Goal: Information Seeking & Learning: Check status

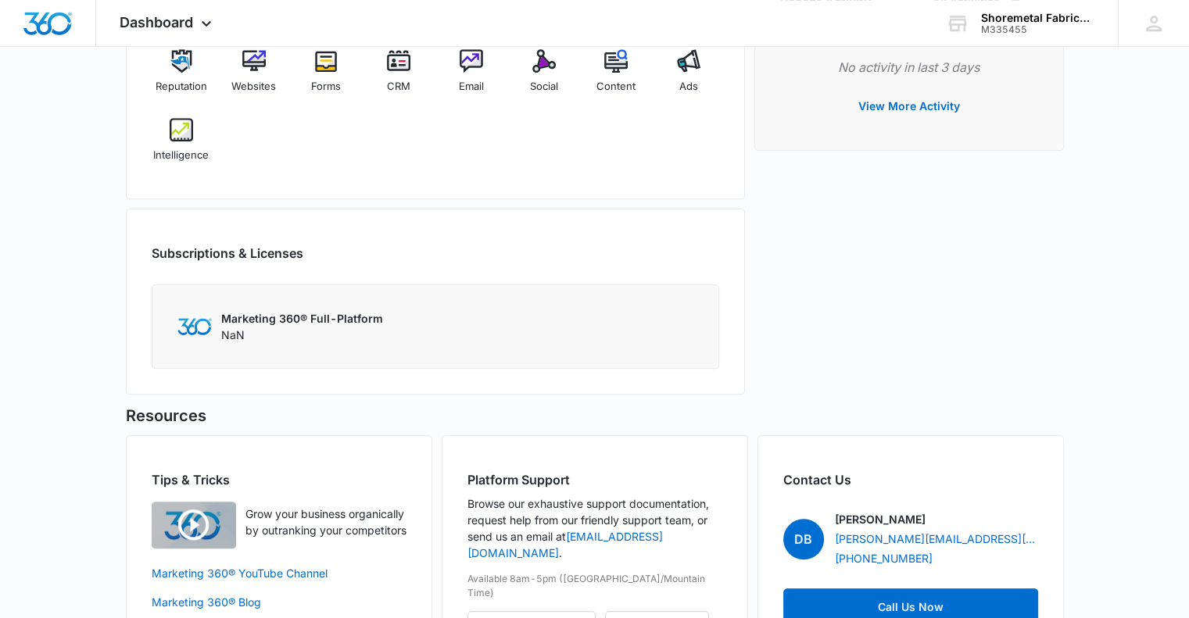
scroll to position [807, 0]
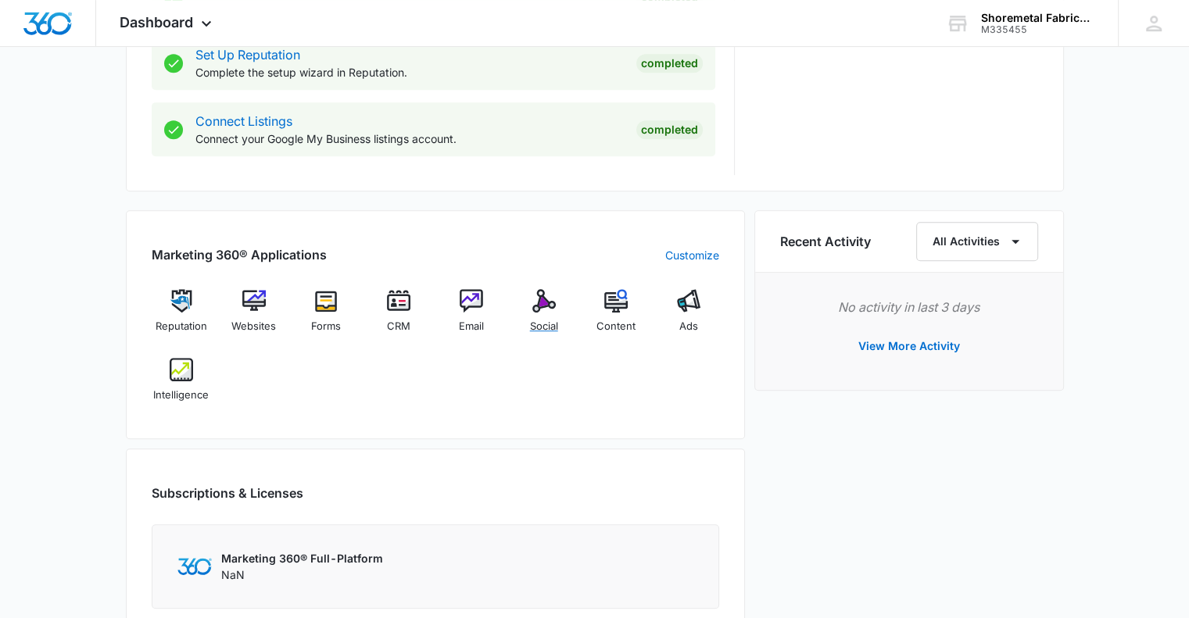
drag, startPoint x: 553, startPoint y: 311, endPoint x: 577, endPoint y: 231, distance: 84.1
click at [553, 311] on img at bounding box center [543, 300] width 23 height 23
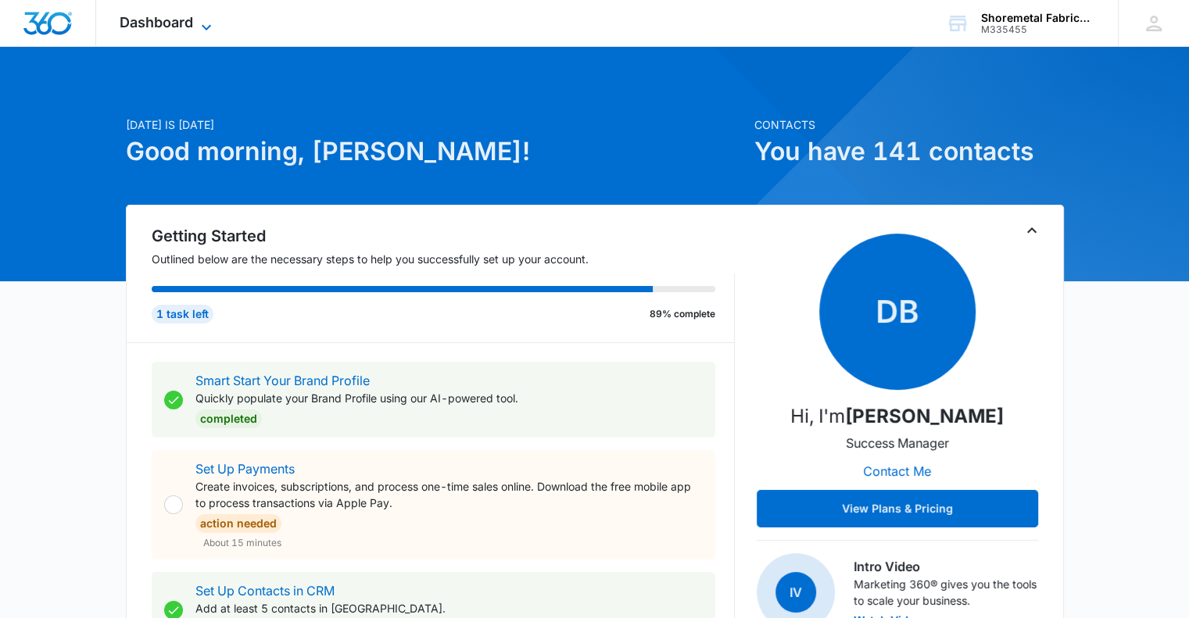
click at [189, 15] on span "Dashboard" at bounding box center [156, 22] width 73 height 16
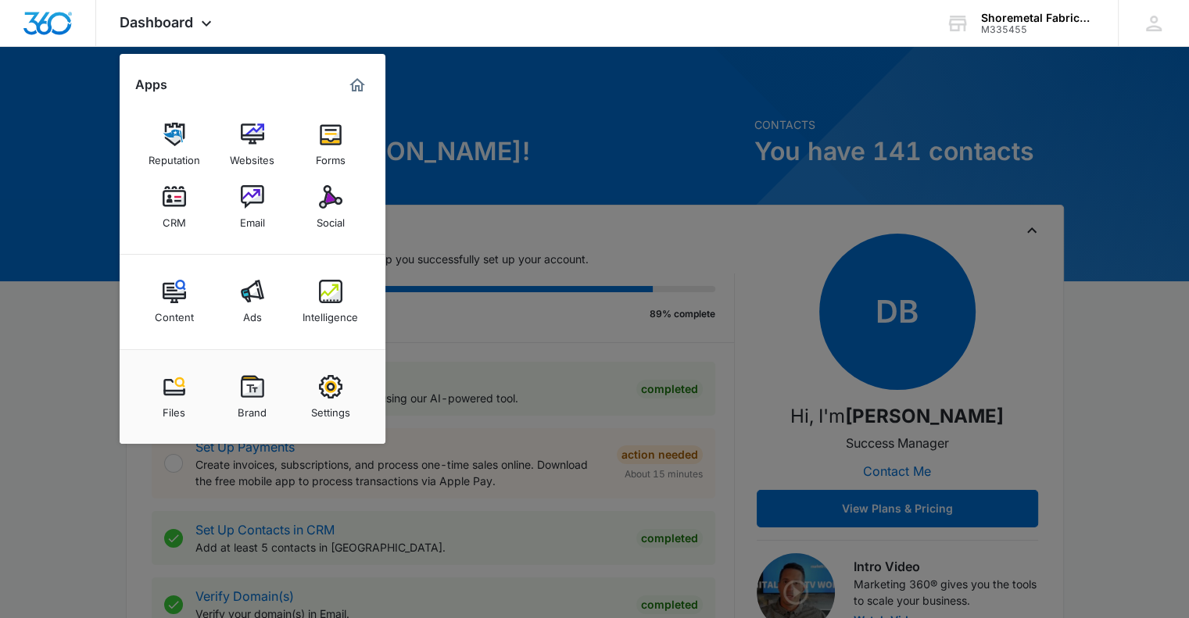
click at [93, 305] on div at bounding box center [594, 309] width 1189 height 618
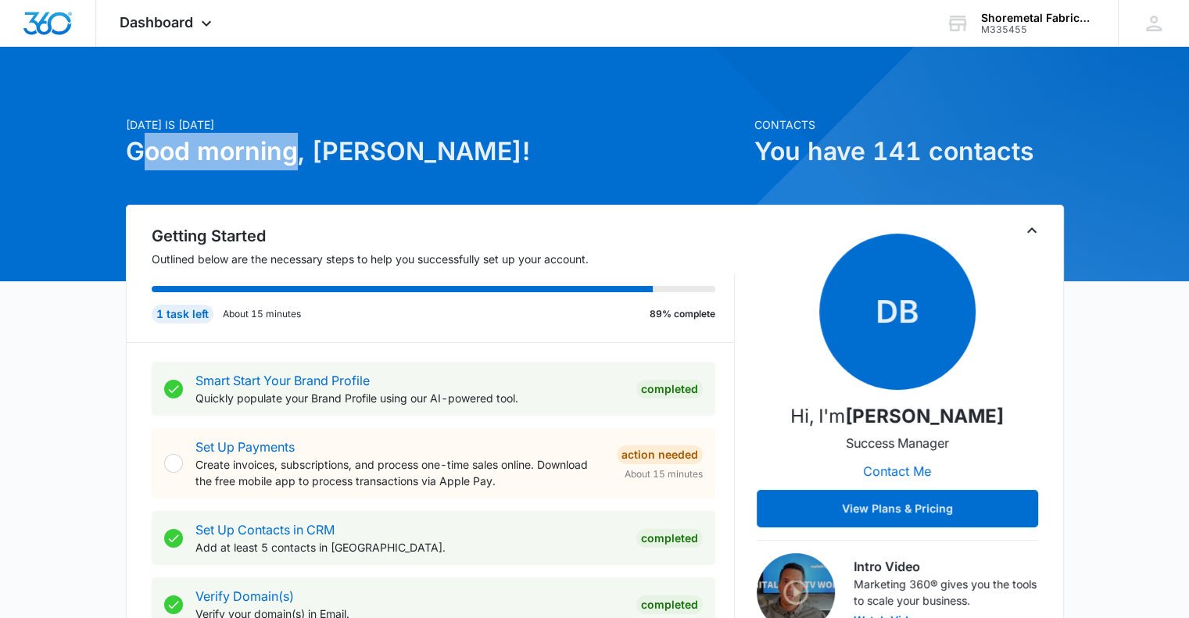
drag, startPoint x: 275, startPoint y: 159, endPoint x: 147, endPoint y: 155, distance: 128.2
click at [147, 155] on h1 "Good morning, Molly!" at bounding box center [435, 152] width 619 height 38
click at [184, 15] on span "Dashboard" at bounding box center [156, 22] width 73 height 16
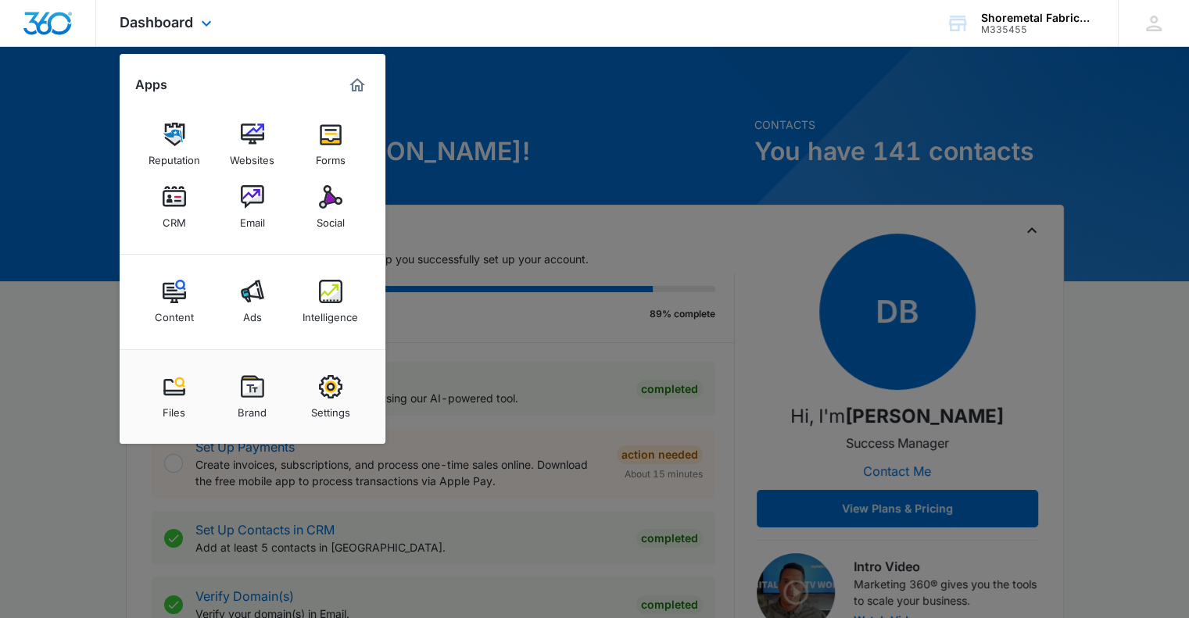
scroll to position [78, 0]
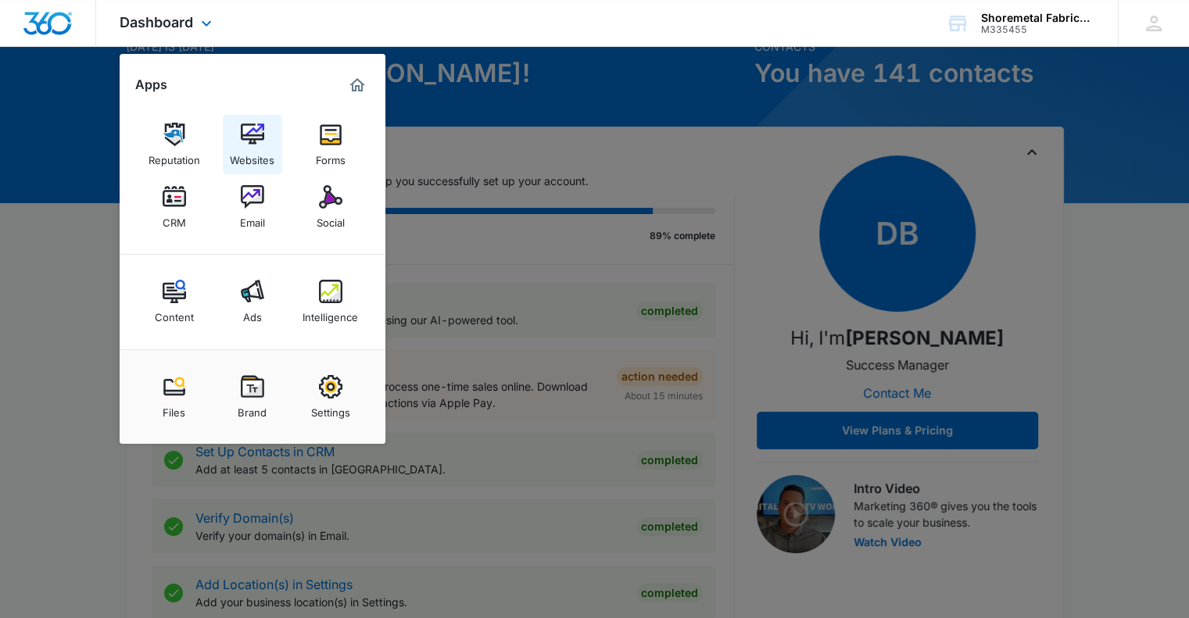
click at [241, 131] on img at bounding box center [252, 134] width 23 height 23
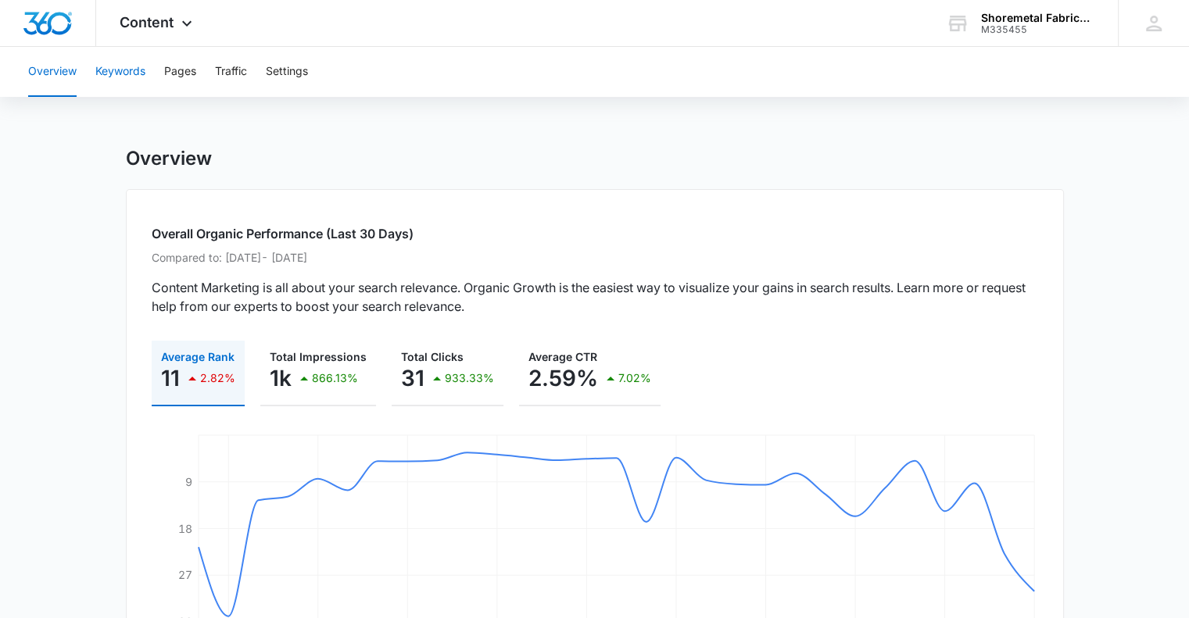
click at [123, 80] on button "Keywords" at bounding box center [120, 72] width 50 height 50
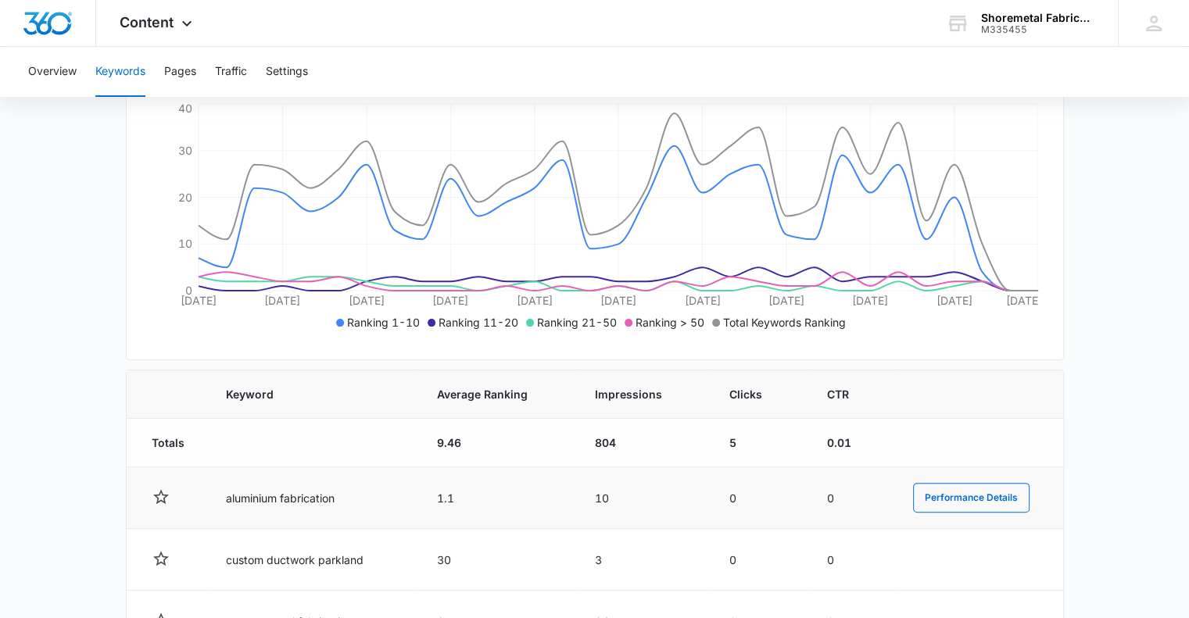
scroll to position [313, 0]
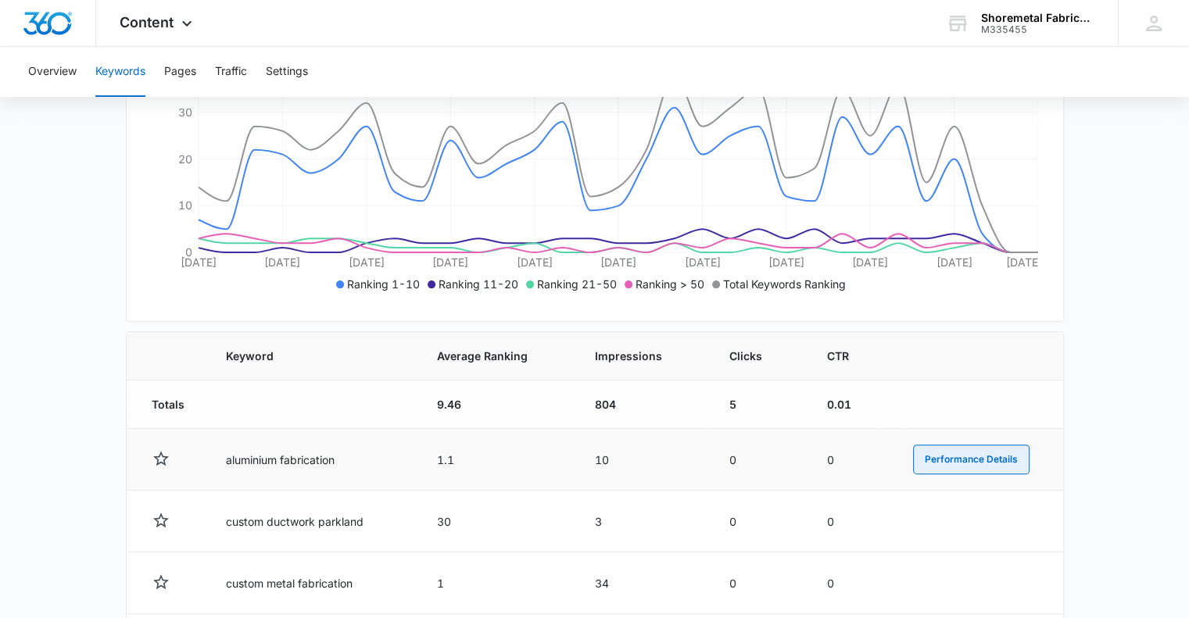
click at [974, 460] on button "Performance Details" at bounding box center [971, 460] width 116 height 30
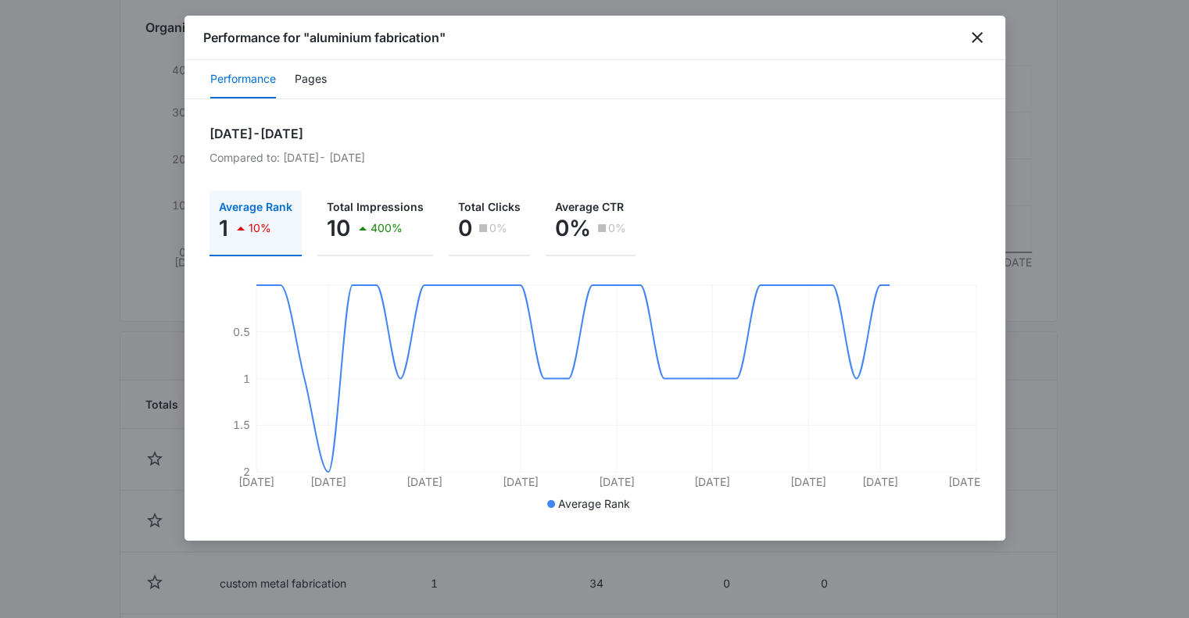
scroll to position [469, 0]
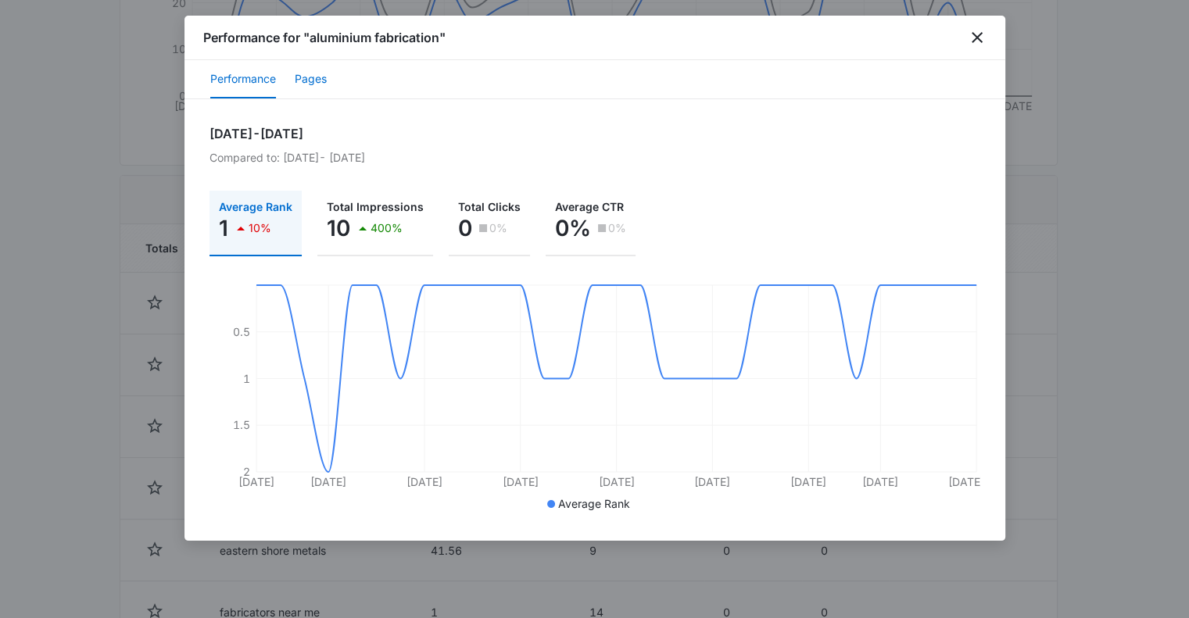
click at [309, 75] on button "Pages" at bounding box center [311, 80] width 32 height 38
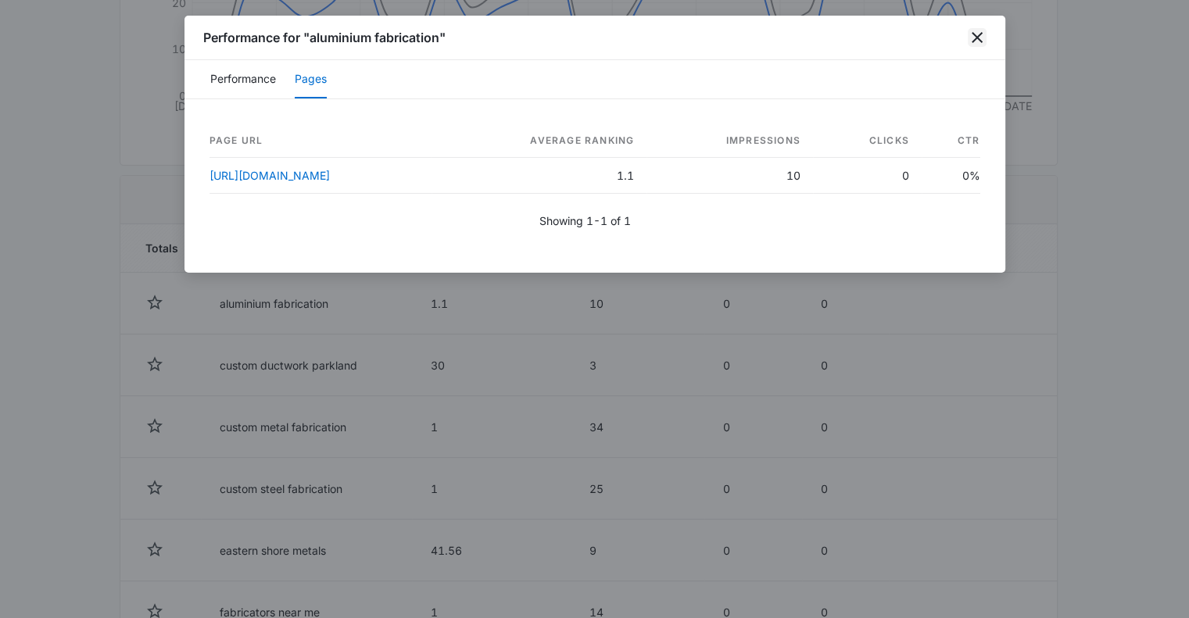
click at [975, 38] on icon "close" at bounding box center [976, 37] width 11 height 11
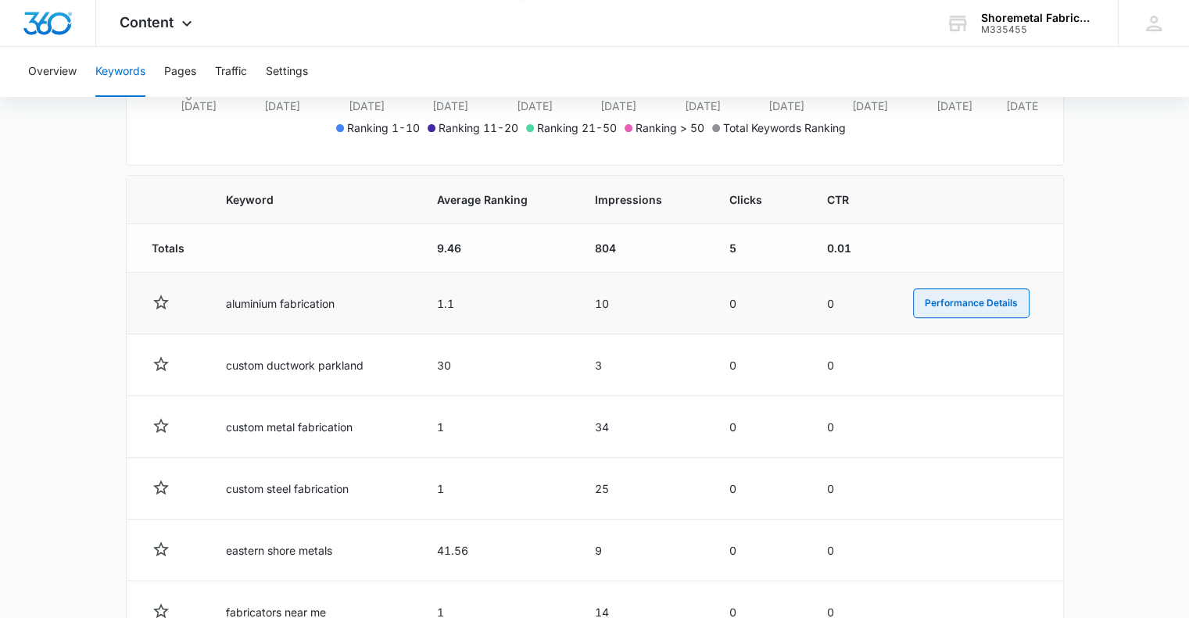
scroll to position [547, 0]
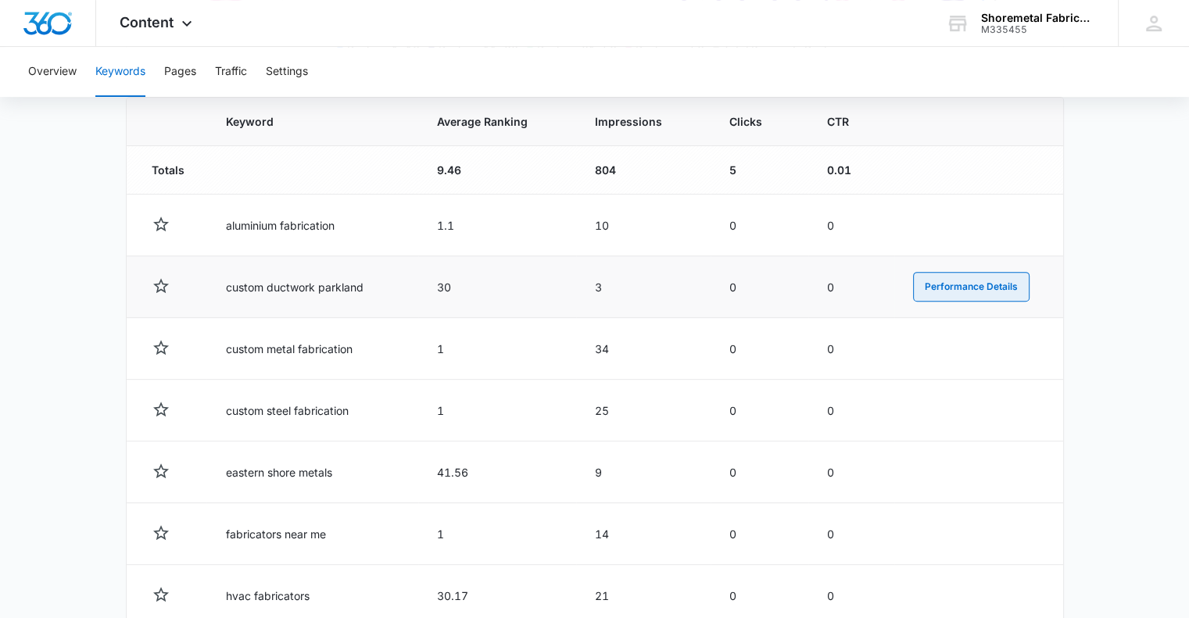
click at [969, 291] on button "Performance Details" at bounding box center [971, 287] width 116 height 30
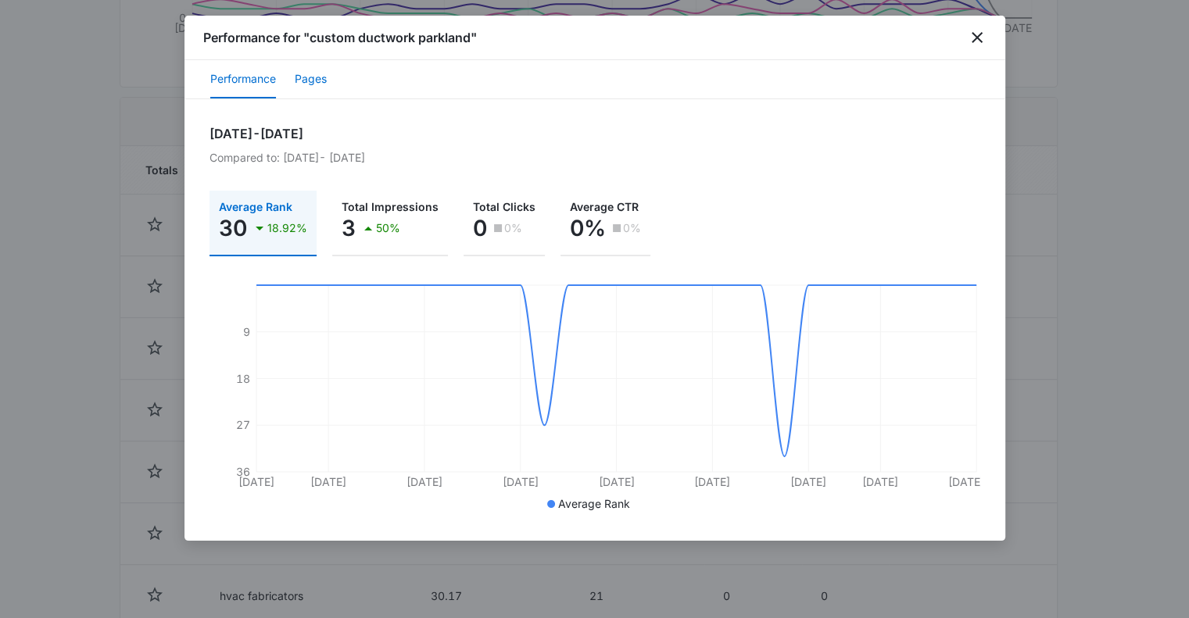
click at [316, 72] on button "Pages" at bounding box center [311, 80] width 32 height 38
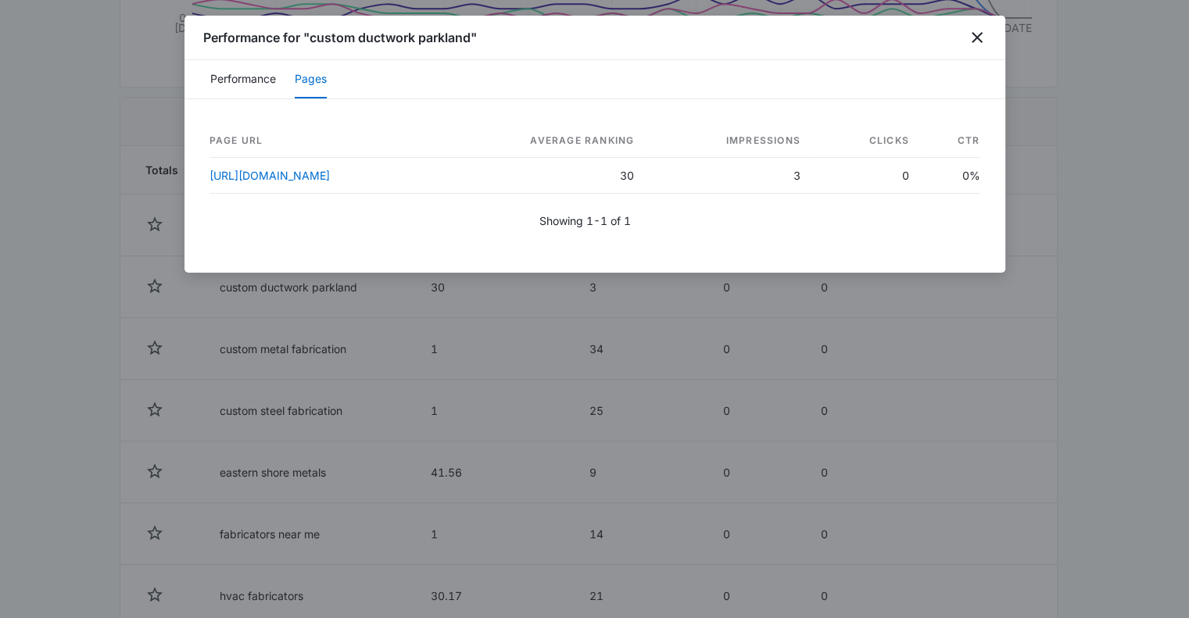
click at [987, 34] on div "Performance for "custom ductwork parkland"" at bounding box center [594, 38] width 820 height 45
click at [980, 37] on icon "close" at bounding box center [976, 37] width 19 height 19
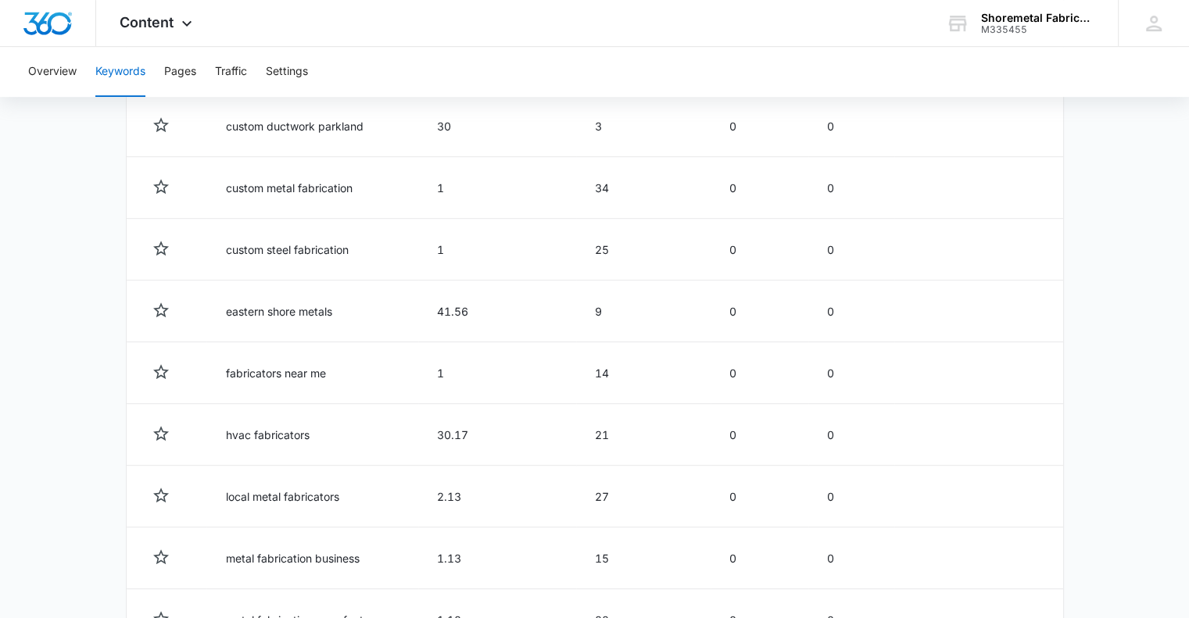
scroll to position [824, 0]
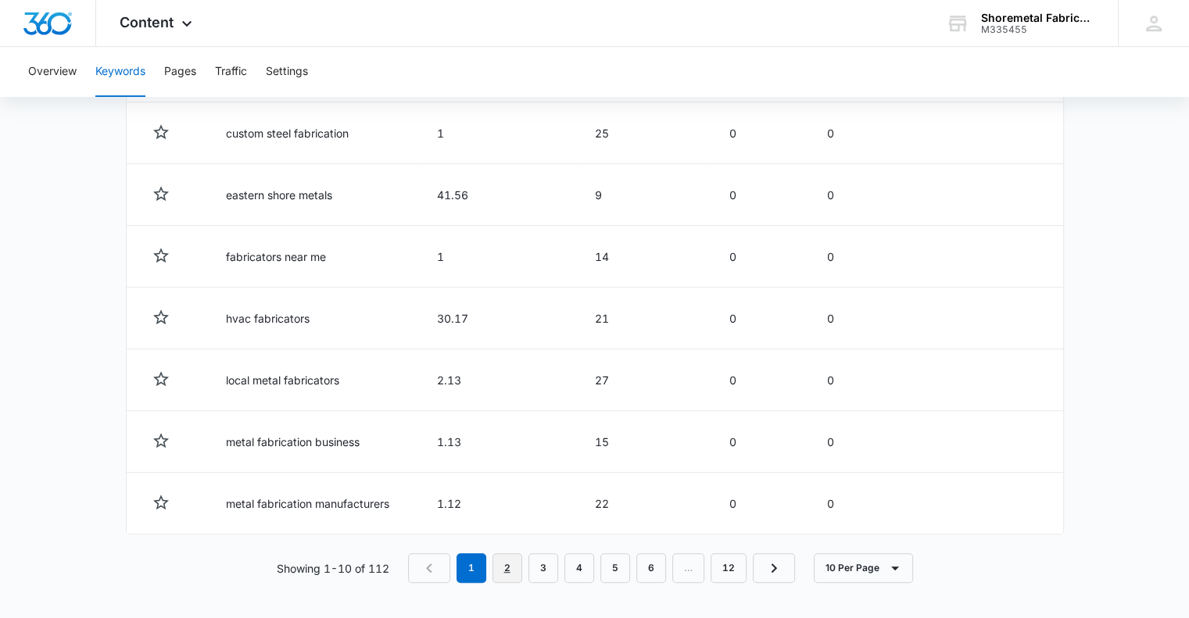
click at [509, 572] on link "2" at bounding box center [507, 568] width 30 height 30
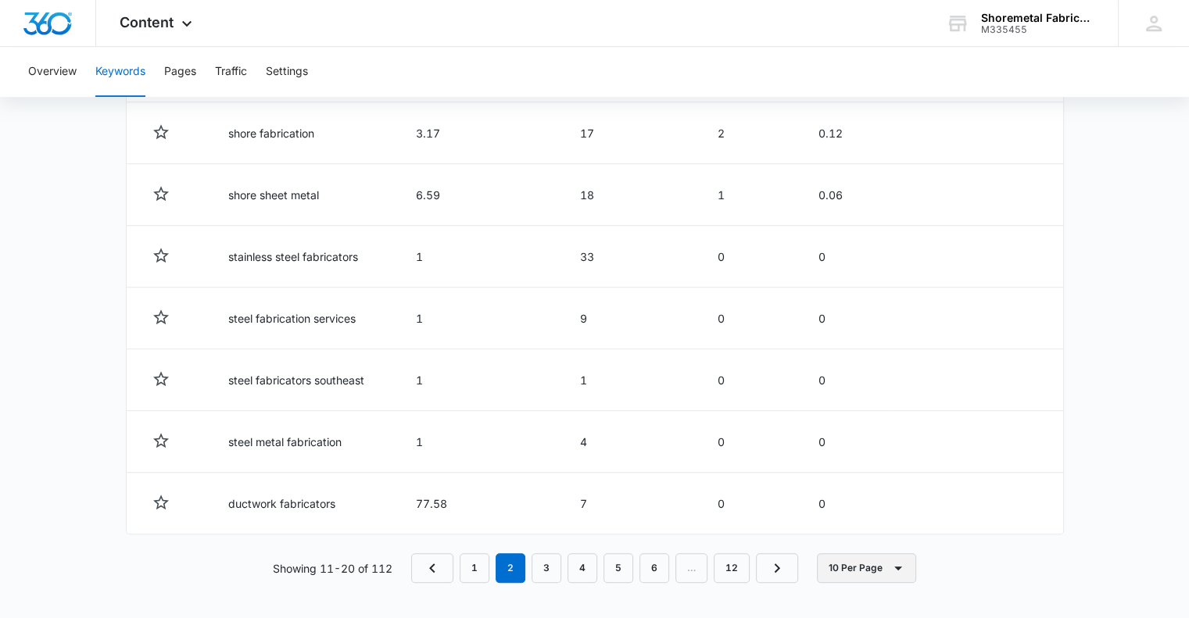
click at [894, 570] on icon "button" at bounding box center [897, 568] width 19 height 19
click at [861, 520] on div "100 Per Page" at bounding box center [871, 519] width 69 height 11
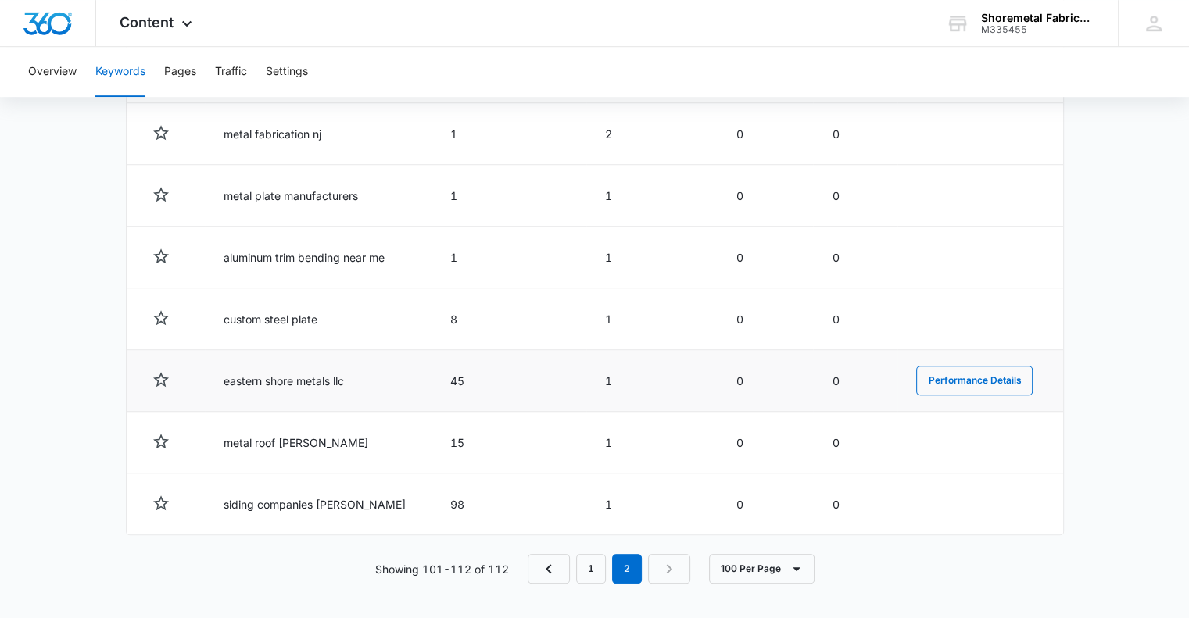
scroll to position [400, 0]
click at [594, 567] on link "1" at bounding box center [591, 569] width 30 height 30
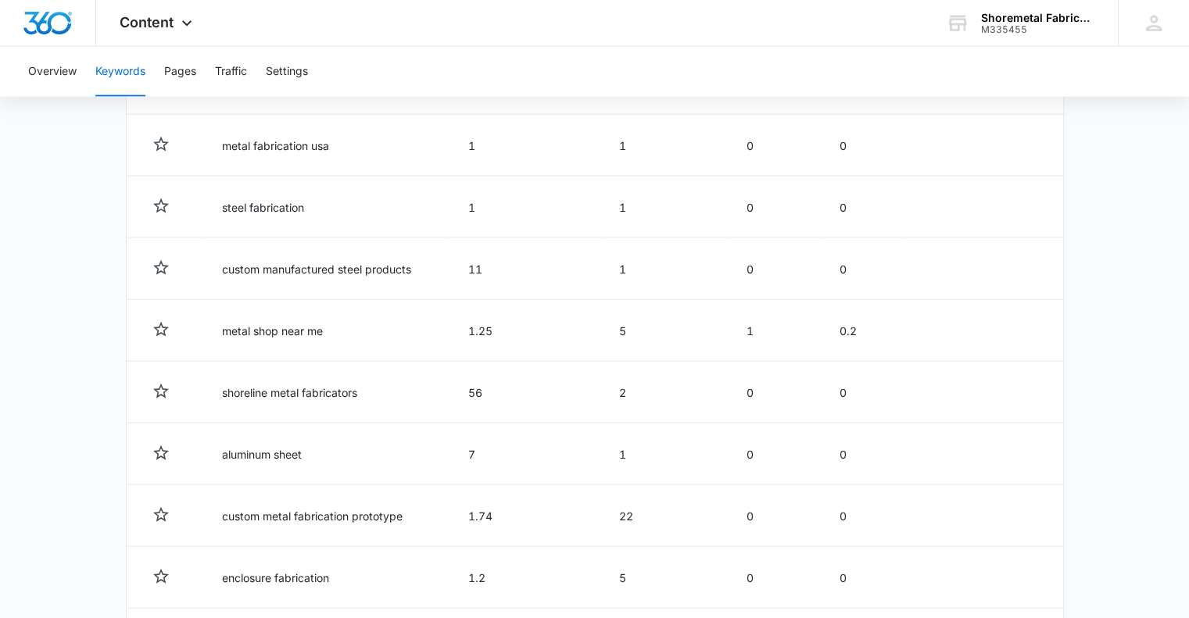
scroll to position [3369, 0]
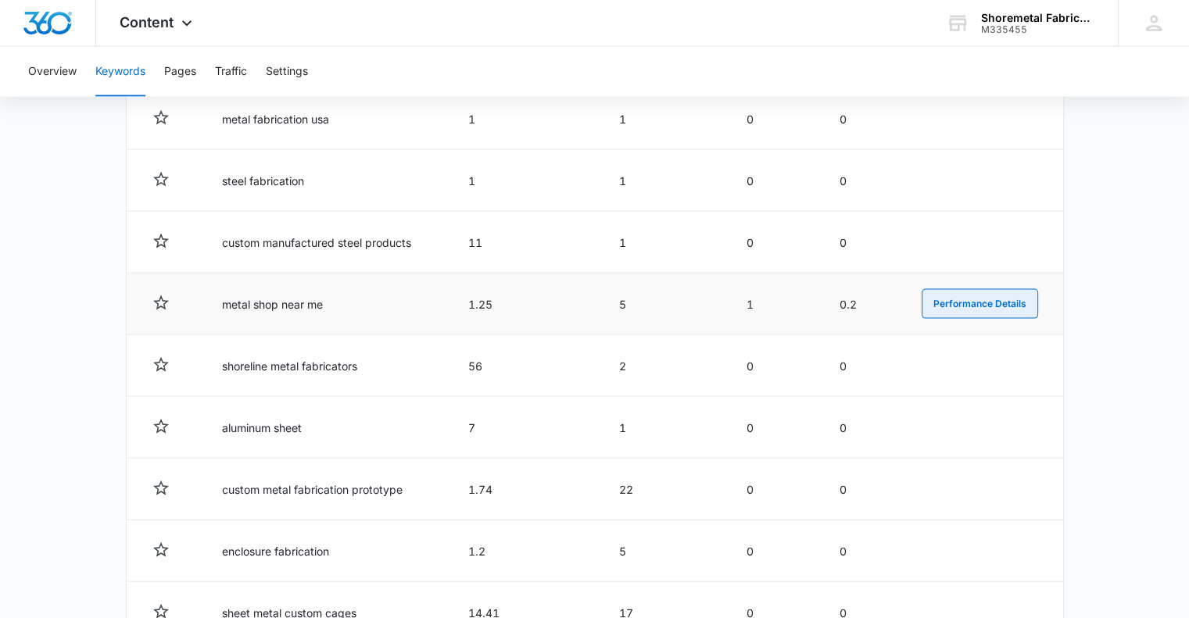
click at [996, 293] on button "Performance Details" at bounding box center [979, 304] width 116 height 30
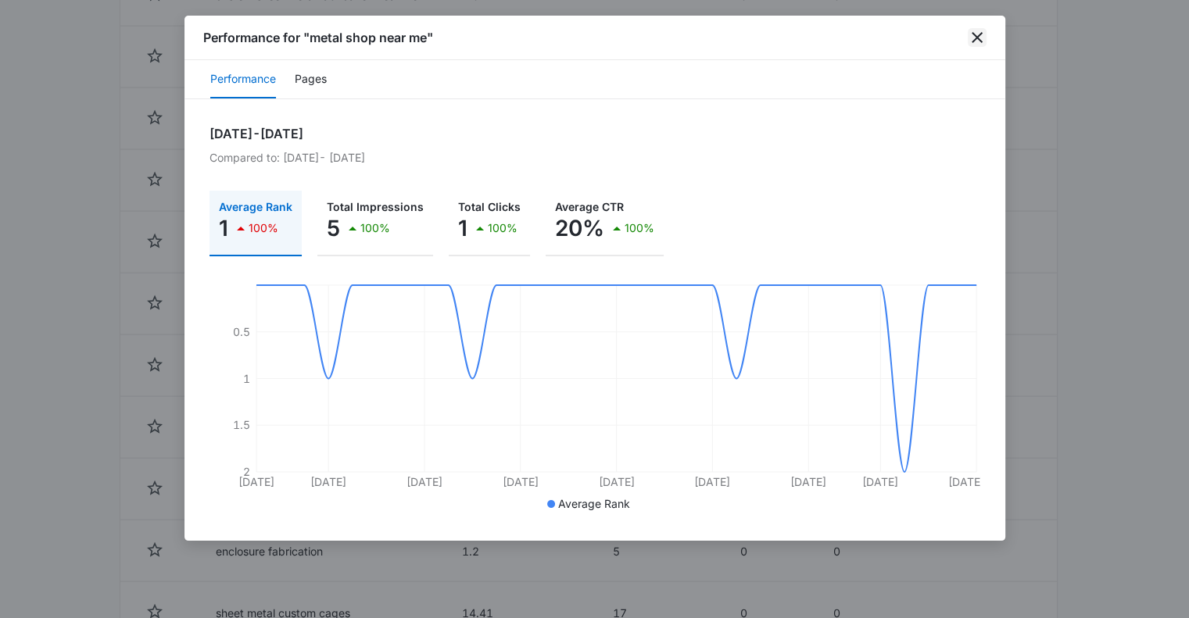
click at [985, 38] on icon "close" at bounding box center [976, 37] width 19 height 19
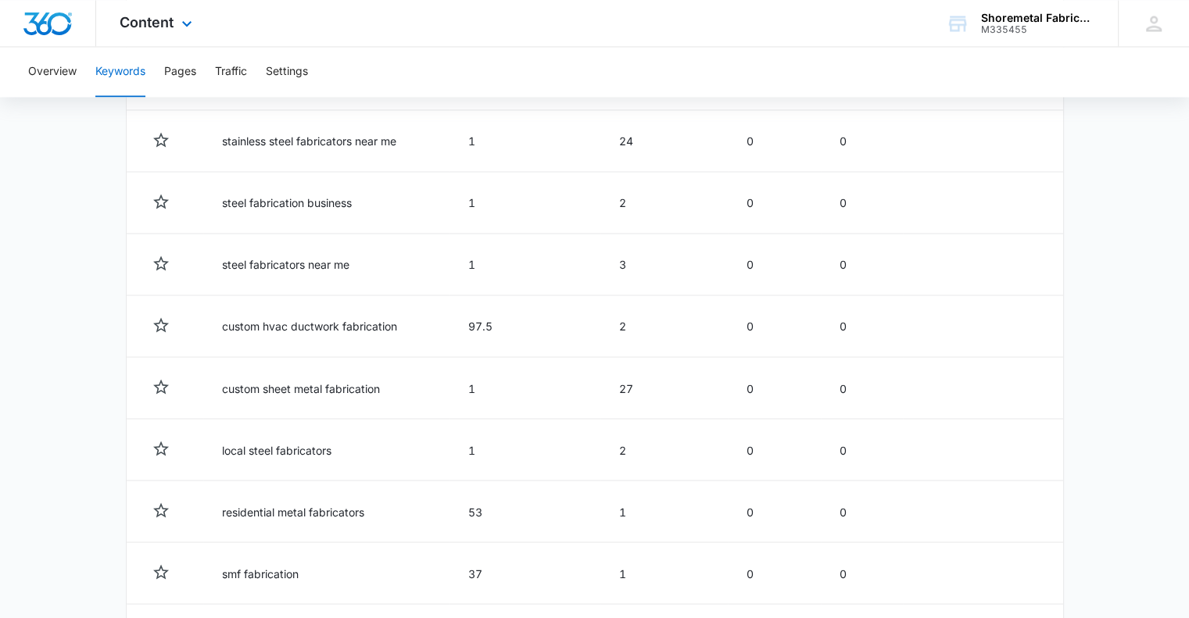
scroll to position [2354, 0]
